Goal: Information Seeking & Learning: Learn about a topic

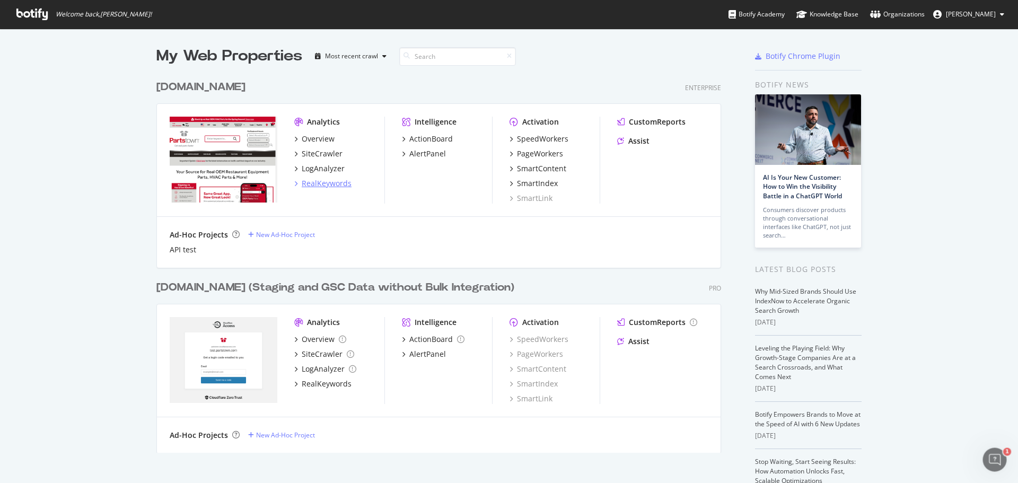
click at [317, 184] on div "RealKeywords" at bounding box center [327, 183] width 50 height 11
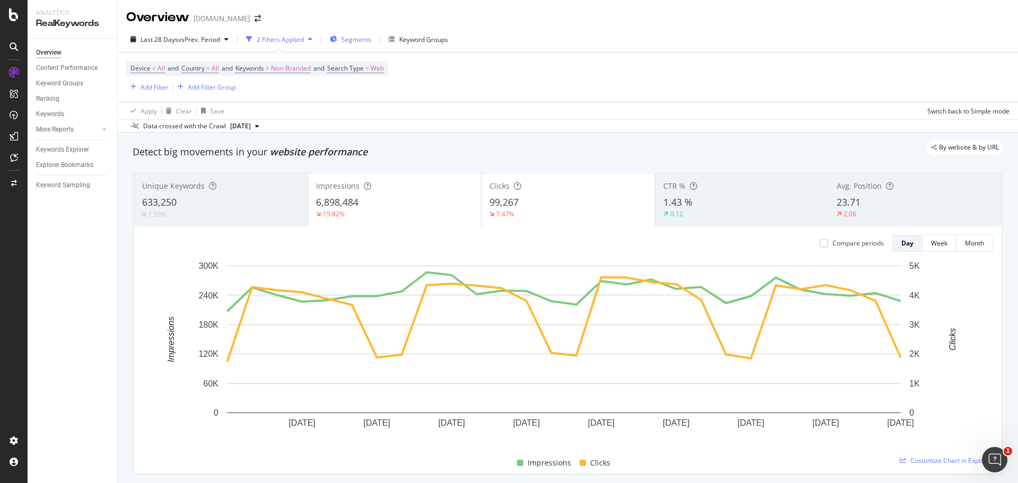
click at [358, 41] on span "Segments" at bounding box center [356, 39] width 30 height 9
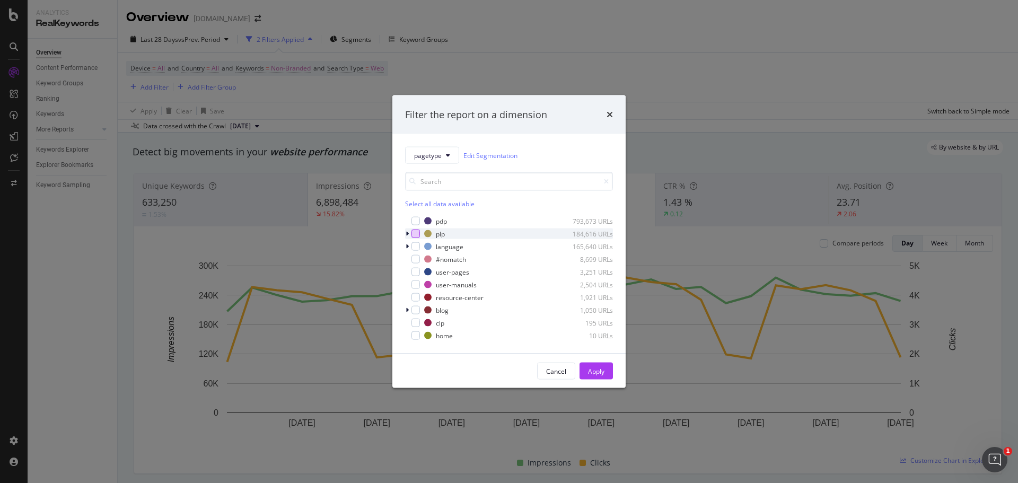
click at [413, 232] on div "modal" at bounding box center [415, 233] width 8 height 8
click at [592, 366] on div "Apply" at bounding box center [596, 371] width 16 height 16
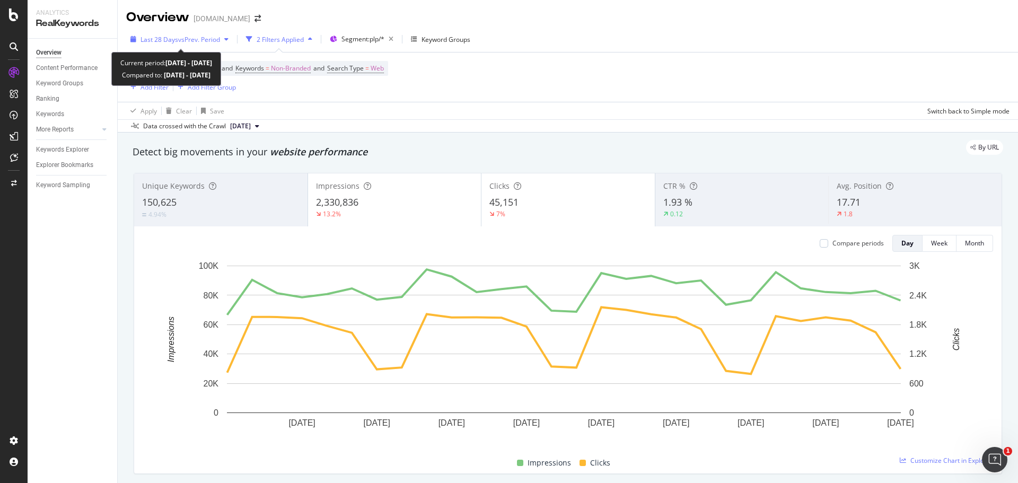
click at [226, 36] on div "Last 28 Days vs Prev. Period" at bounding box center [179, 39] width 107 height 16
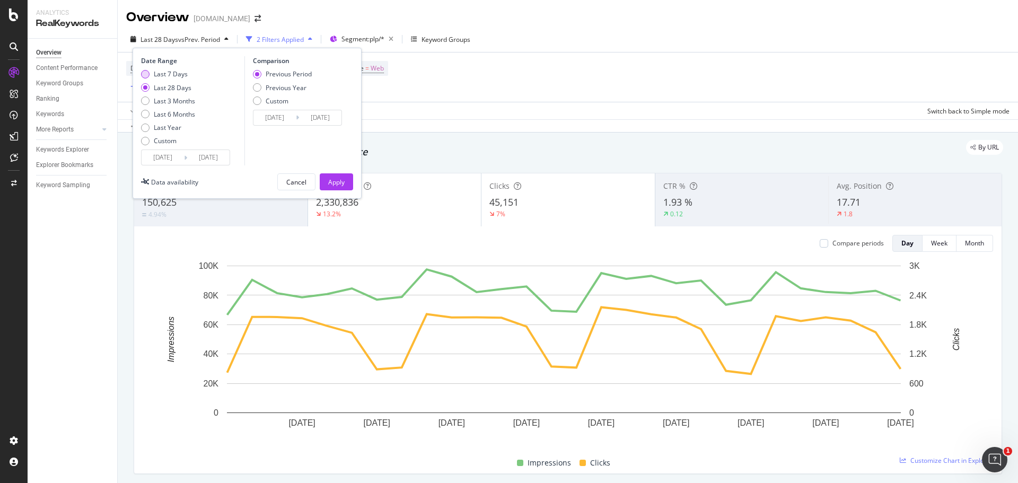
click at [150, 74] on div "Last 7 Days" at bounding box center [168, 73] width 54 height 9
type input "[DATE]"
click at [336, 183] on div "Apply" at bounding box center [336, 182] width 16 height 9
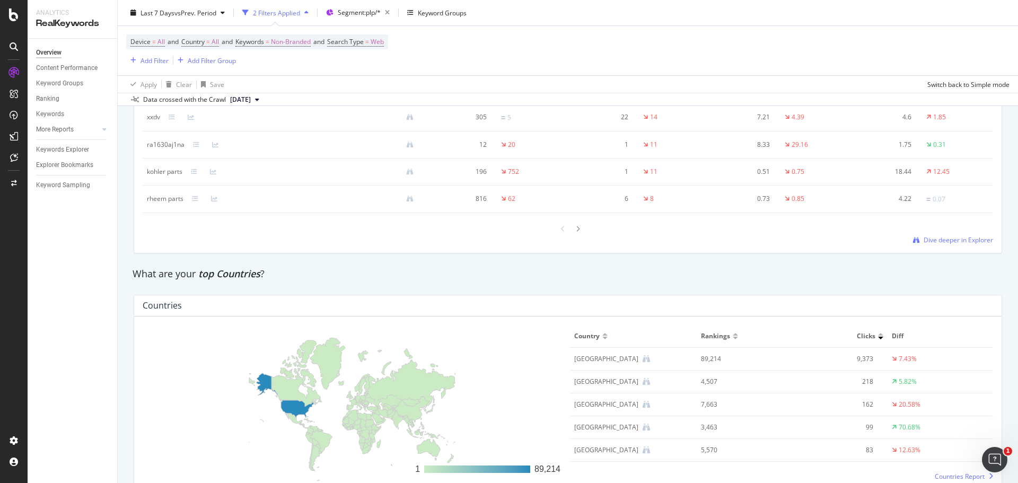
scroll to position [1120, 0]
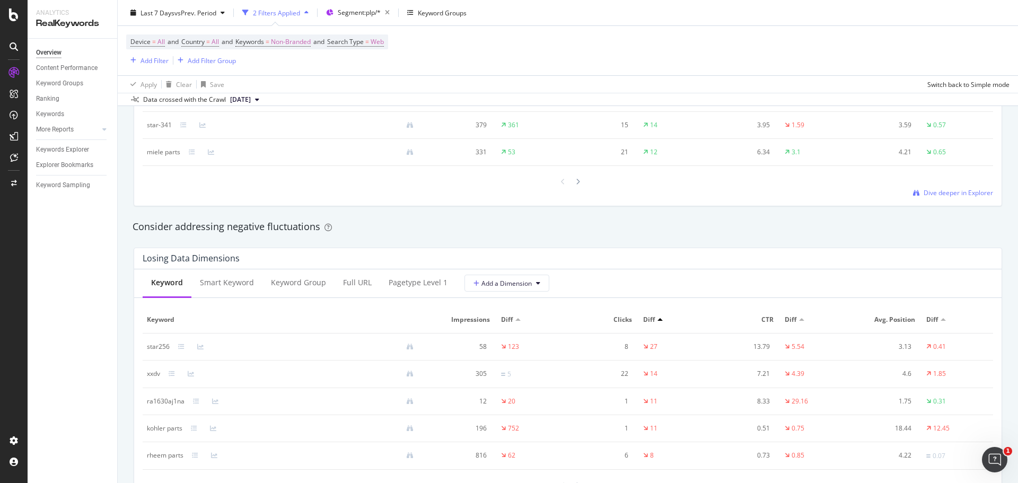
click at [657, 319] on div at bounding box center [659, 319] width 5 height 3
click at [657, 318] on div at bounding box center [659, 319] width 5 height 3
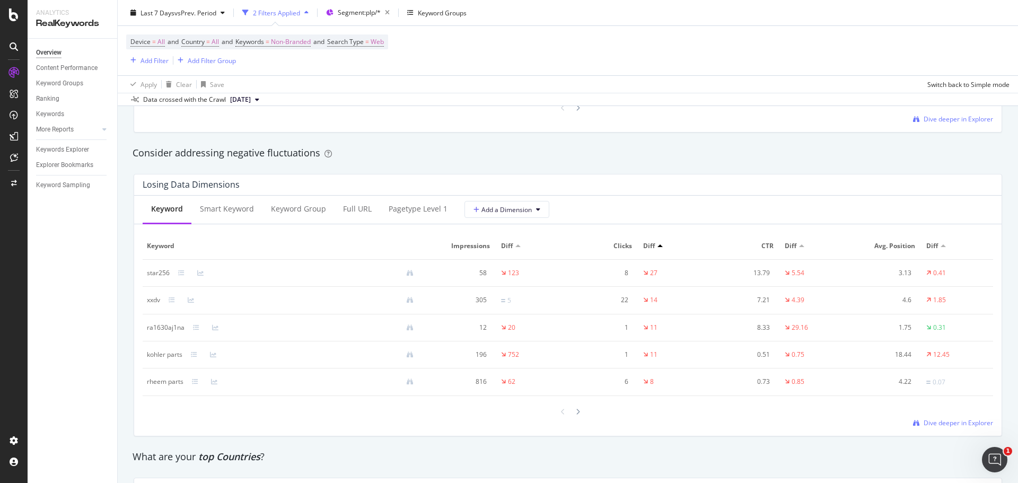
scroll to position [1199, 0]
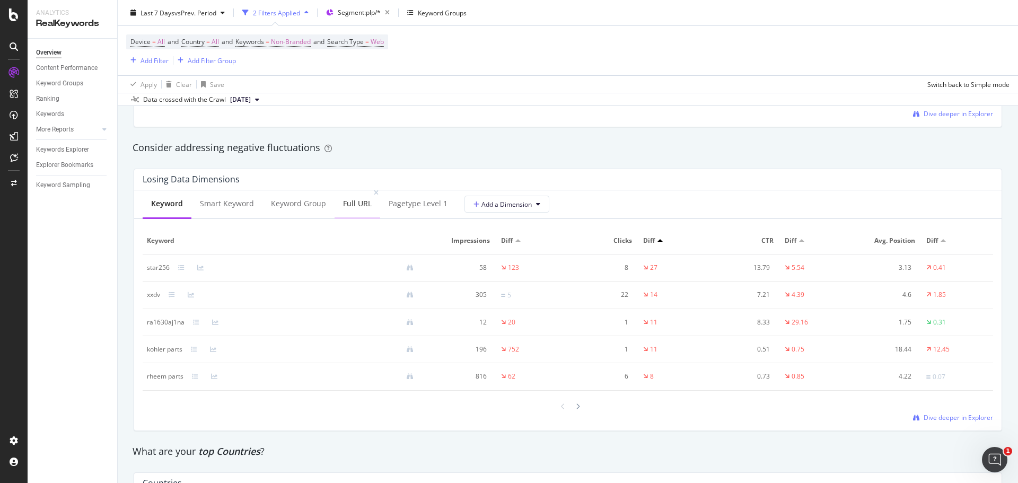
click at [359, 214] on div "Full URL" at bounding box center [357, 204] width 46 height 29
click at [166, 205] on div "Keyword" at bounding box center [166, 203] width 31 height 11
click at [79, 273] on div "Overview Content Performance Keyword Groups Ranking Keywords More Reports Count…" at bounding box center [73, 261] width 90 height 444
